Goal: Information Seeking & Learning: Learn about a topic

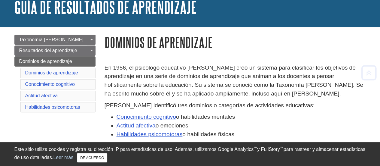
scroll to position [37, 0]
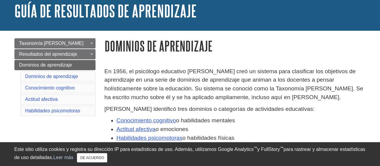
click at [107, 71] on font "En 1956, el psicólogo educativo [PERSON_NAME] creó un sistema para clasificar l…" at bounding box center [234, 84] width 259 height 32
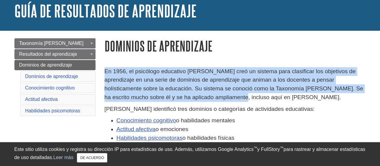
drag, startPoint x: 107, startPoint y: 71, endPoint x: 184, endPoint y: 94, distance: 80.1
click at [184, 94] on p "En 1956, el psicólogo educativo [PERSON_NAME] creó un sistema para clasificar l…" at bounding box center [236, 84] width 262 height 35
click at [312, 90] on font "En 1956, el psicólogo educativo [PERSON_NAME] creó un sistema para clasificar l…" at bounding box center [234, 84] width 259 height 32
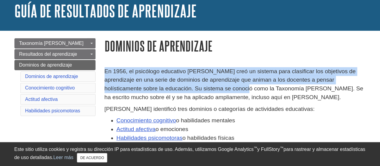
drag, startPoint x: 105, startPoint y: 69, endPoint x: 216, endPoint y: 91, distance: 113.1
click at [216, 91] on font "En 1956, el psicólogo educativo [PERSON_NAME] creó un sistema para clasificar l…" at bounding box center [234, 84] width 259 height 32
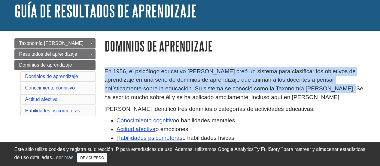
drag, startPoint x: 106, startPoint y: 70, endPoint x: 312, endPoint y: 91, distance: 207.1
click at [312, 91] on font "En 1956, el psicólogo educativo [PERSON_NAME] creó un sistema para clasificar l…" at bounding box center [234, 84] width 259 height 32
copy font "En 1956, el psicólogo educativo [PERSON_NAME] creó un sistema para clasificar l…"
